Goal: Task Accomplishment & Management: Use online tool/utility

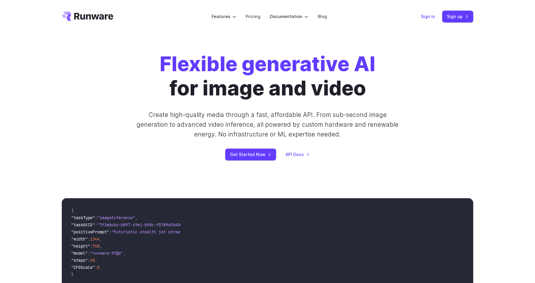
click at [429, 18] on link "Sign in" at bounding box center [428, 16] width 14 height 7
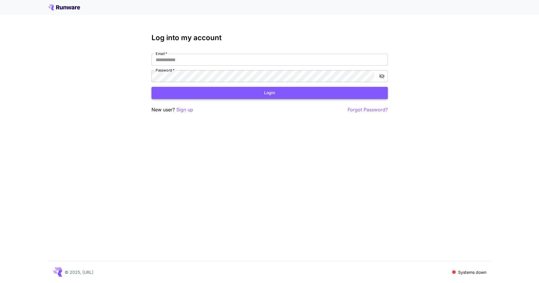
type input "**********"
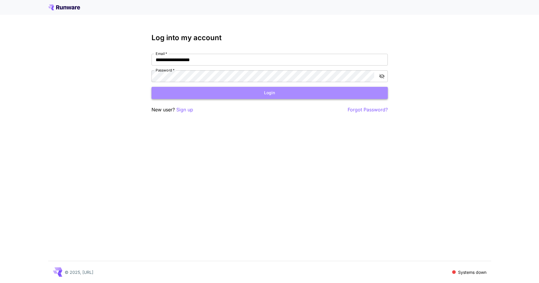
click at [233, 94] on button "Login" at bounding box center [270, 93] width 236 height 12
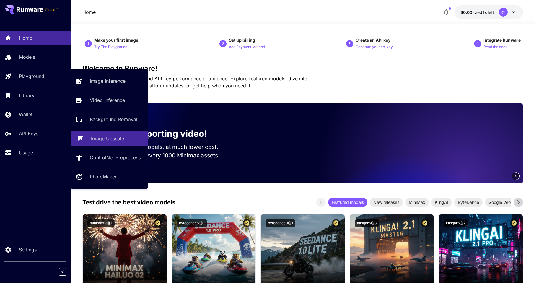
click at [115, 138] on p "Image Upscale" at bounding box center [107, 138] width 33 height 7
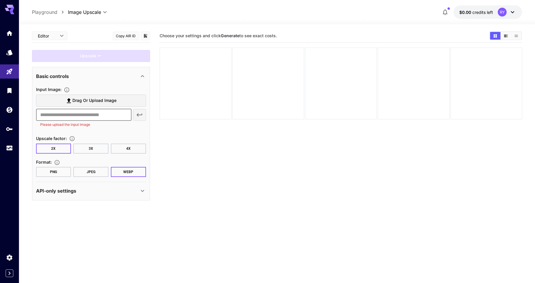
click at [110, 116] on input "text" at bounding box center [83, 115] width 95 height 12
click at [95, 101] on span "Drag or upload image" at bounding box center [94, 100] width 44 height 7
click at [0, 0] on input "Drag or upload image" at bounding box center [0, 0] width 0 height 0
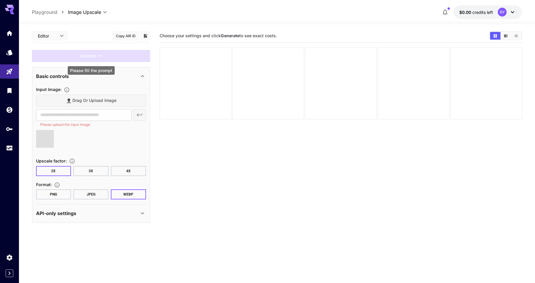
type input "**********"
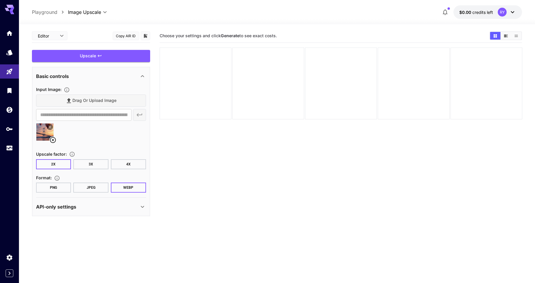
click at [212, 167] on section "Choose your settings and click Generate to see exact costs." at bounding box center [341, 170] width 363 height 283
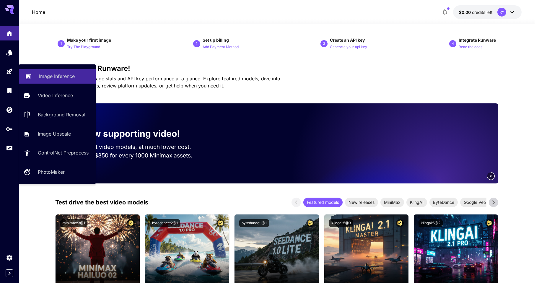
click at [56, 75] on p "Image Inference" at bounding box center [57, 76] width 36 height 7
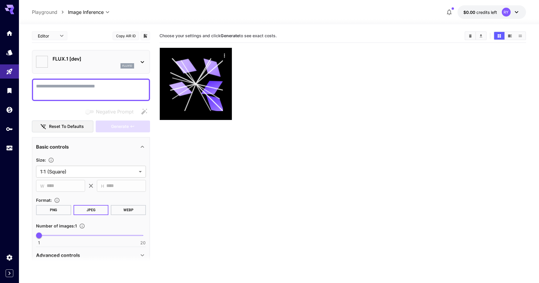
type input "**********"
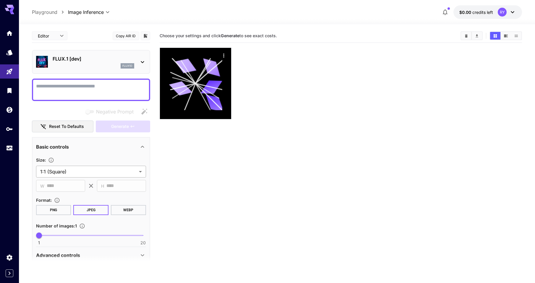
click at [109, 171] on body "**********" at bounding box center [267, 165] width 535 height 330
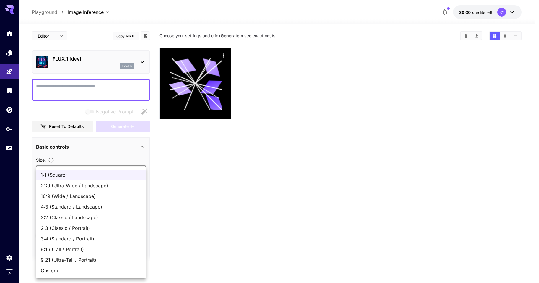
click at [213, 179] on div at bounding box center [269, 141] width 539 height 283
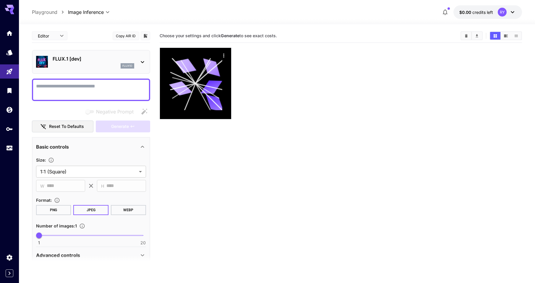
click at [139, 63] on icon at bounding box center [142, 62] width 7 height 7
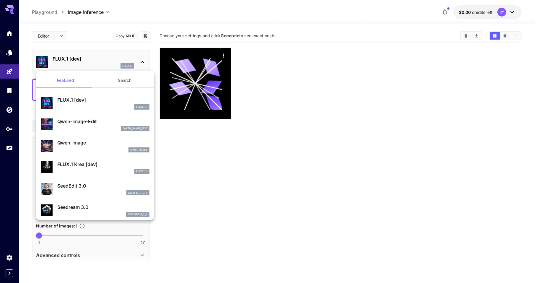
scroll to position [3, 0]
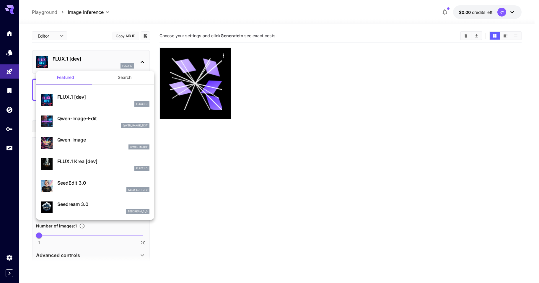
click at [115, 119] on p "Qwen-Image-Edit" at bounding box center [103, 118] width 92 height 7
type input "*"
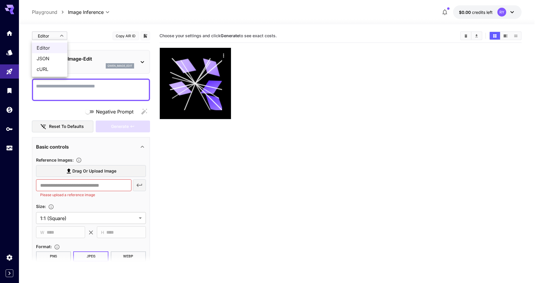
click at [54, 37] on body "**********" at bounding box center [269, 165] width 539 height 330
click at [51, 53] on li "Editor" at bounding box center [49, 48] width 35 height 11
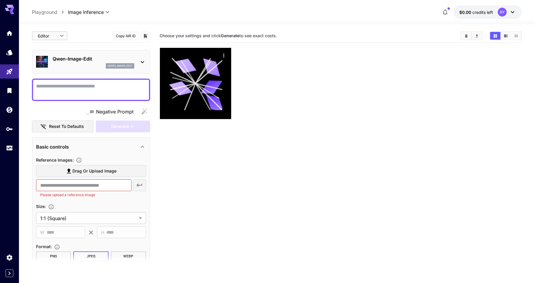
click at [48, 35] on body "**********" at bounding box center [267, 165] width 535 height 330
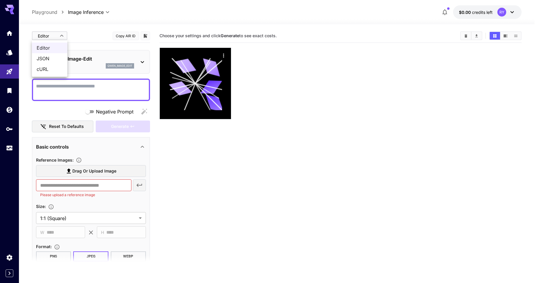
click at [45, 59] on span "JSON" at bounding box center [50, 58] width 26 height 7
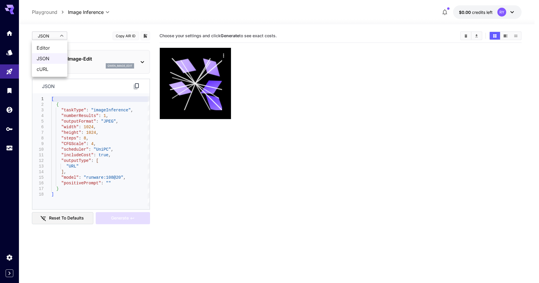
click at [47, 37] on body "**********" at bounding box center [269, 165] width 539 height 330
click at [49, 48] on span "Editor" at bounding box center [50, 47] width 26 height 7
type input "****"
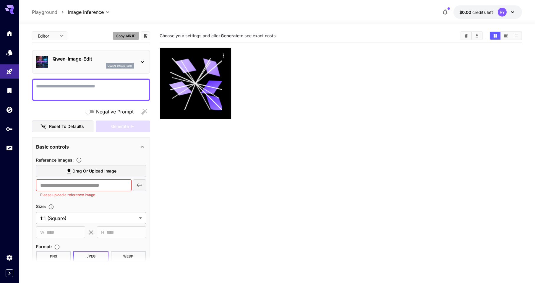
click at [126, 35] on button "Copy AIR ID" at bounding box center [126, 36] width 27 height 9
click at [146, 36] on icon "Add to library" at bounding box center [146, 36] width 4 height 4
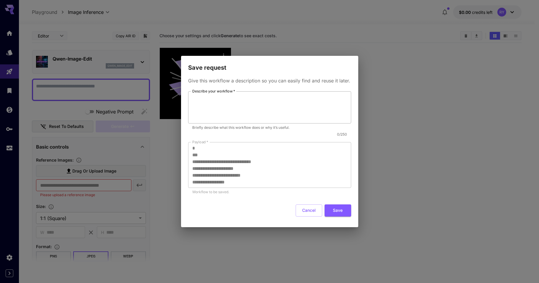
click at [260, 105] on textarea "Describe your workflow   *" at bounding box center [269, 107] width 155 height 27
type textarea "*"
type textarea "****"
drag, startPoint x: 340, startPoint y: 212, endPoint x: 340, endPoint y: 209, distance: 3.3
click at [340, 212] on button "Save" at bounding box center [338, 210] width 27 height 12
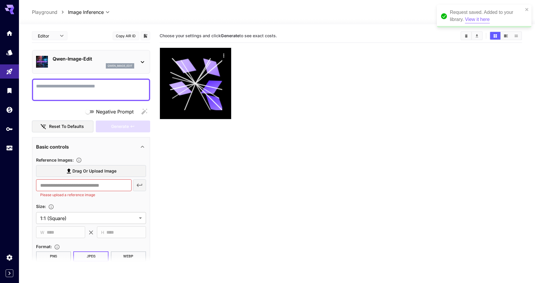
click at [475, 20] on button "View it here" at bounding box center [477, 19] width 25 height 7
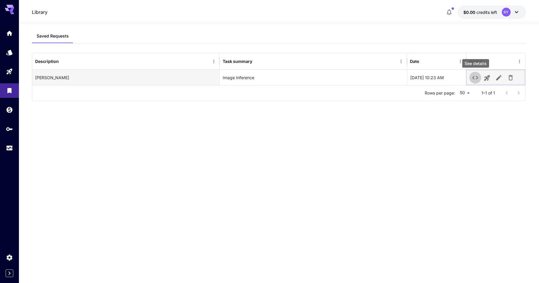
click at [475, 77] on icon "See details" at bounding box center [475, 77] width 7 height 7
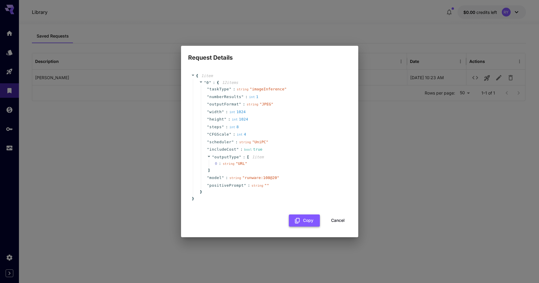
click at [305, 219] on button "Copy" at bounding box center [304, 221] width 31 height 12
click at [221, 142] on span "scheduler" at bounding box center [220, 142] width 22 height 6
click at [243, 178] on span "" runware:108@20 "" at bounding box center [260, 178] width 37 height 4
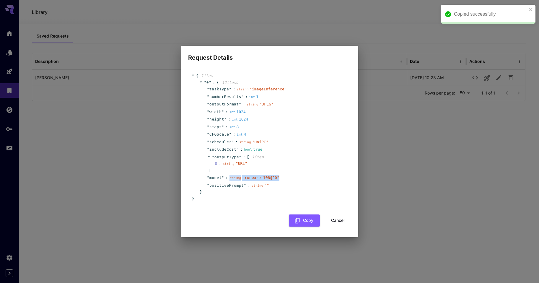
drag, startPoint x: 269, startPoint y: 178, endPoint x: 226, endPoint y: 178, distance: 43.1
click at [226, 178] on div "" model " : string " runware:108@20 "" at bounding box center [274, 178] width 146 height 8
copy div "string " runware:108@20 ""
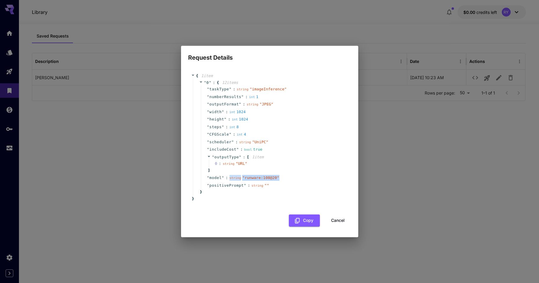
click at [258, 180] on span "" runware:108@20 "" at bounding box center [260, 178] width 37 height 4
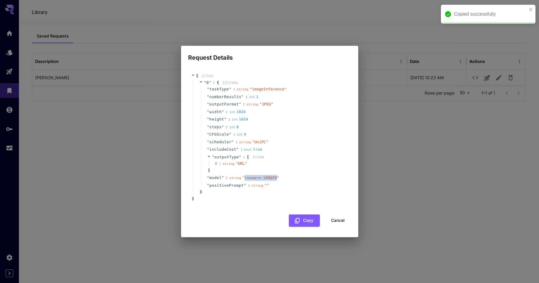
drag, startPoint x: 271, startPoint y: 178, endPoint x: 242, endPoint y: 180, distance: 29.1
click at [242, 180] on div "string " runware:108@20 "" at bounding box center [255, 178] width 50 height 6
copy span "runware:108@20"
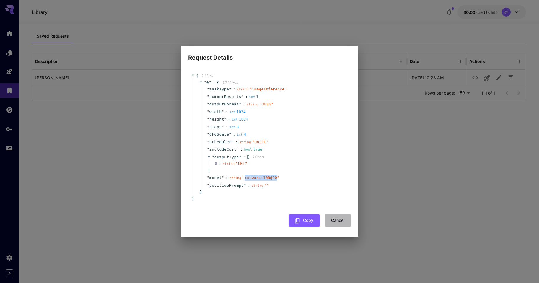
click at [336, 222] on button "Cancel" at bounding box center [338, 221] width 27 height 12
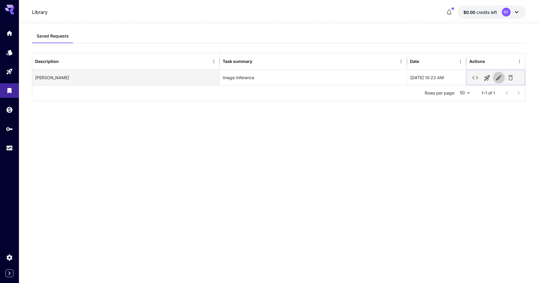
click at [498, 79] on icon "button" at bounding box center [498, 77] width 5 height 5
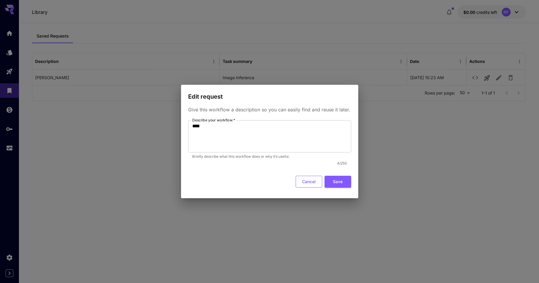
click at [312, 183] on button "Cancel" at bounding box center [309, 182] width 27 height 12
